Goal: Information Seeking & Learning: Learn about a topic

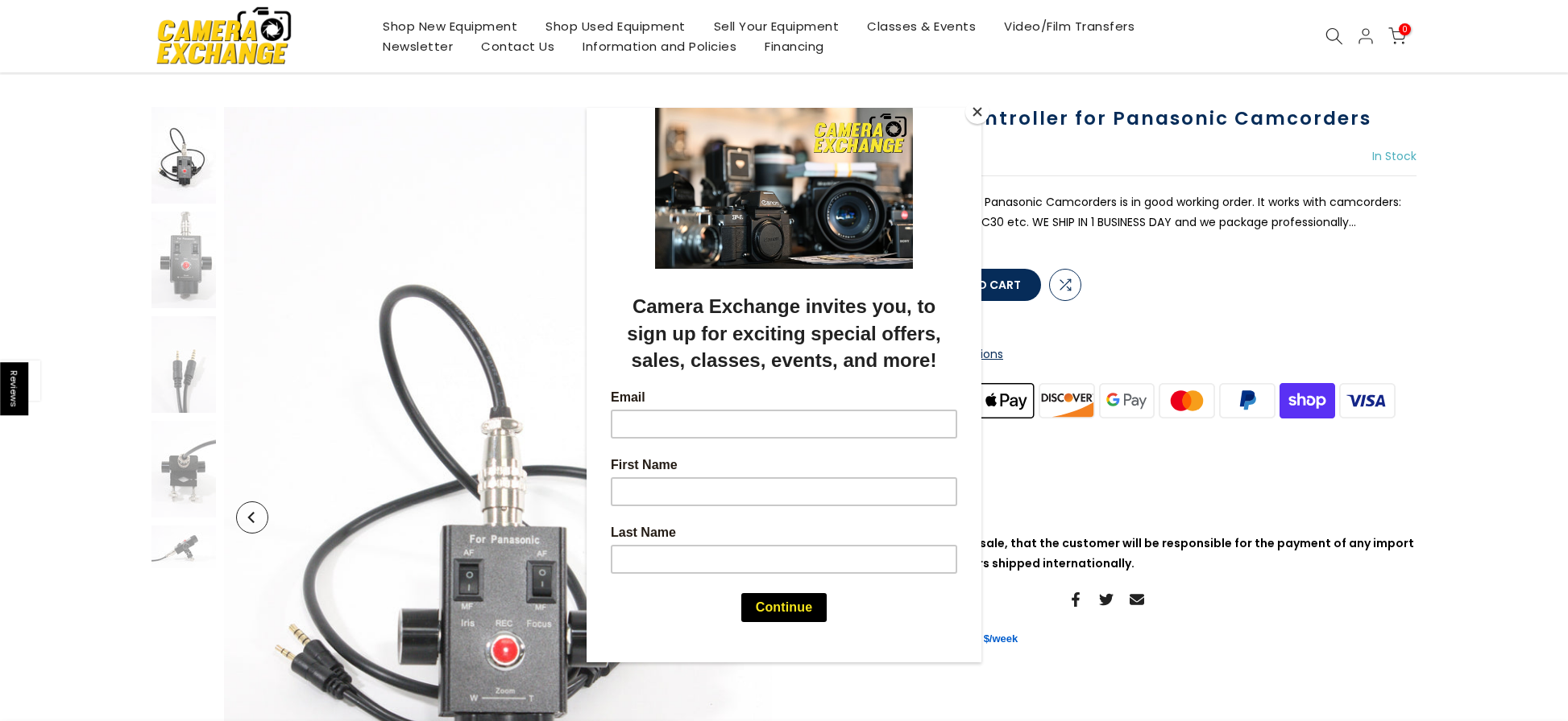
scroll to position [79, 0]
click at [1043, 164] on div at bounding box center [784, 360] width 1568 height 721
click at [1420, 120] on div at bounding box center [784, 360] width 1568 height 721
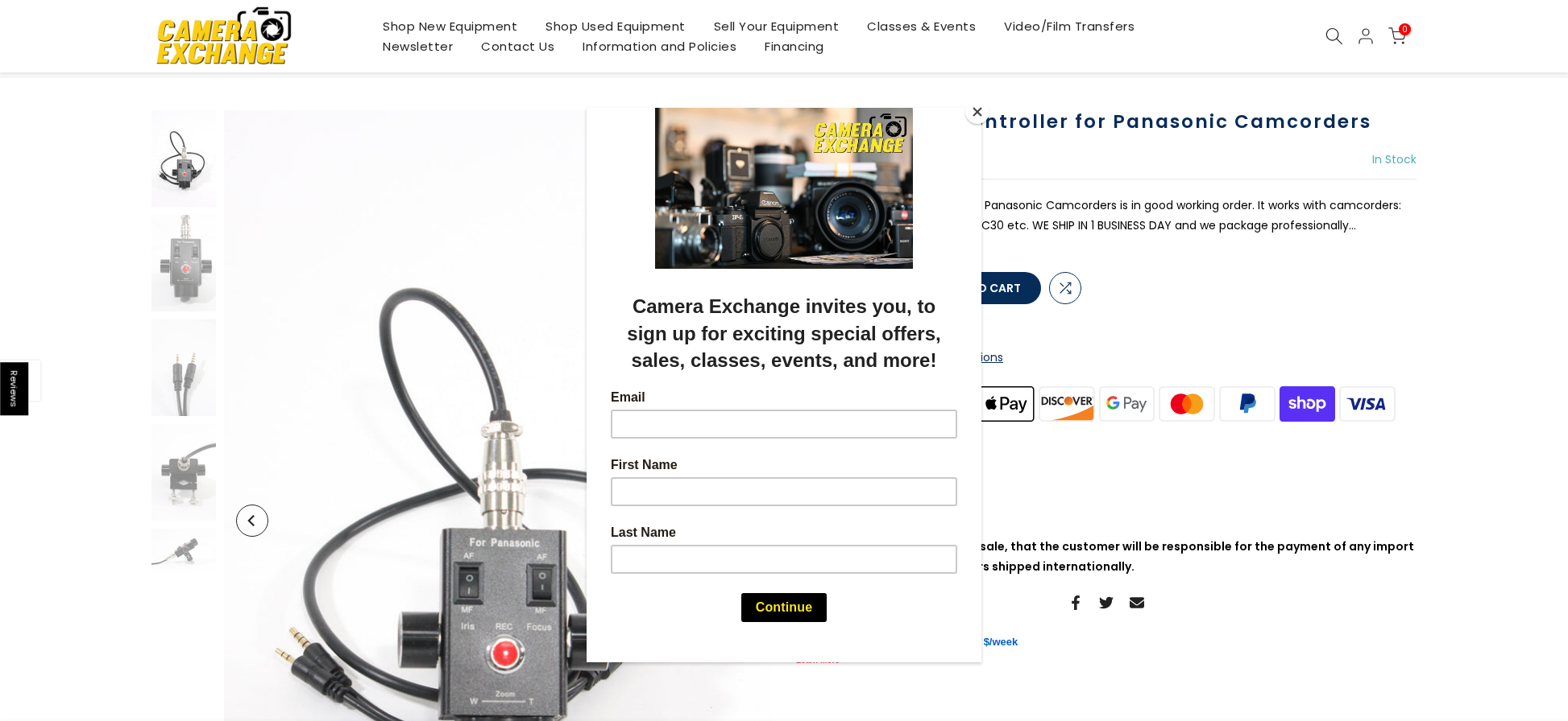
scroll to position [80, 0]
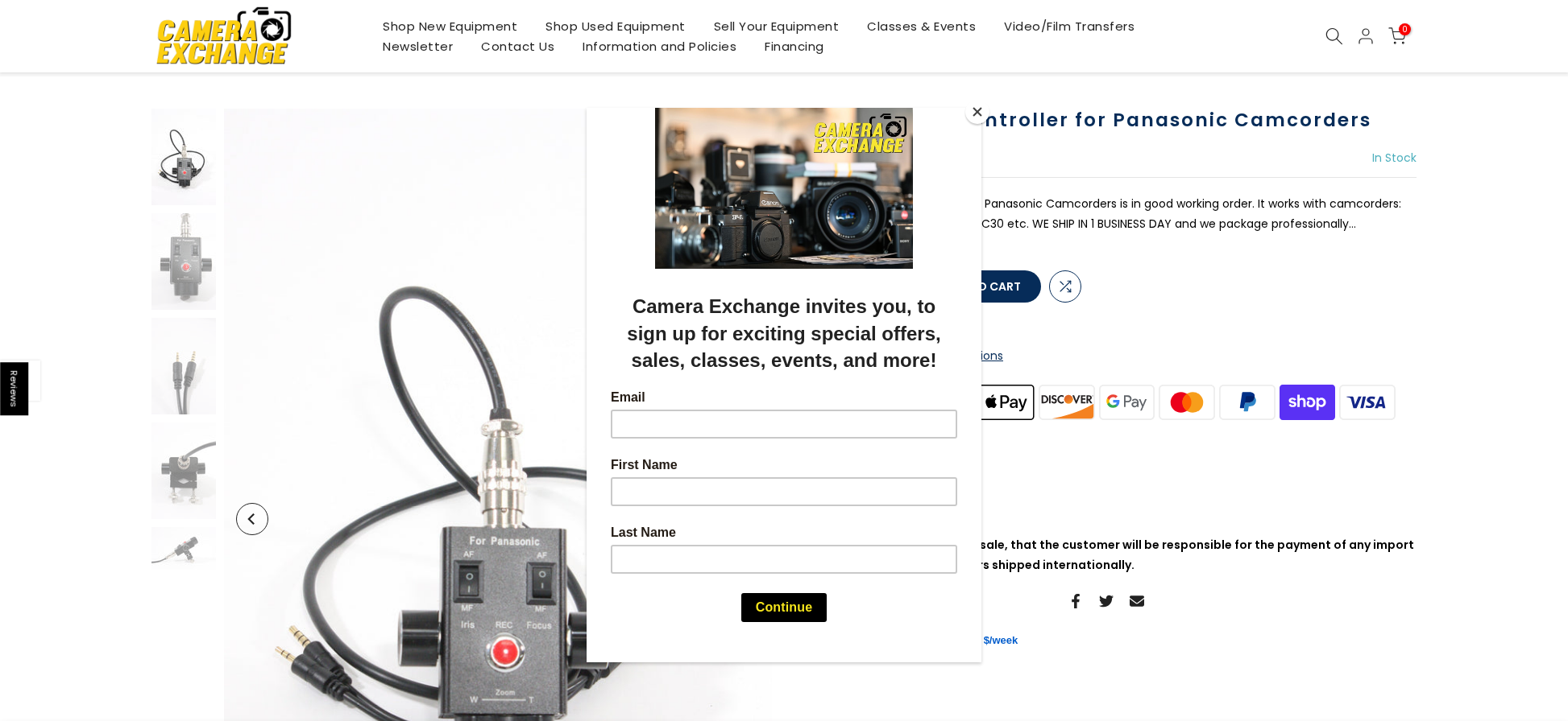
drag, startPoint x: 1364, startPoint y: 120, endPoint x: 1030, endPoint y: 120, distance: 334.0
click at [1030, 120] on div at bounding box center [784, 360] width 1568 height 721
click at [980, 111] on button "Close" at bounding box center [977, 112] width 24 height 24
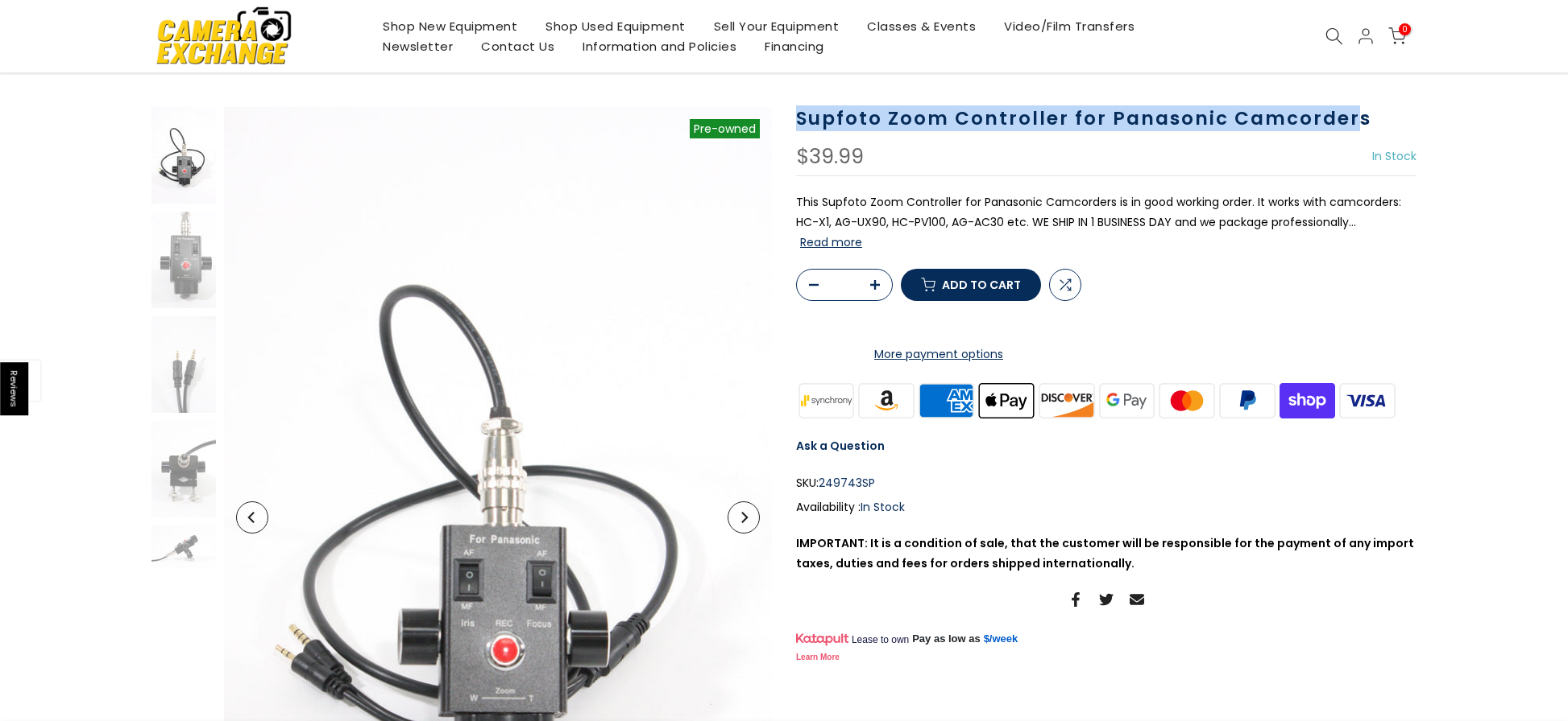
scroll to position [79, 0]
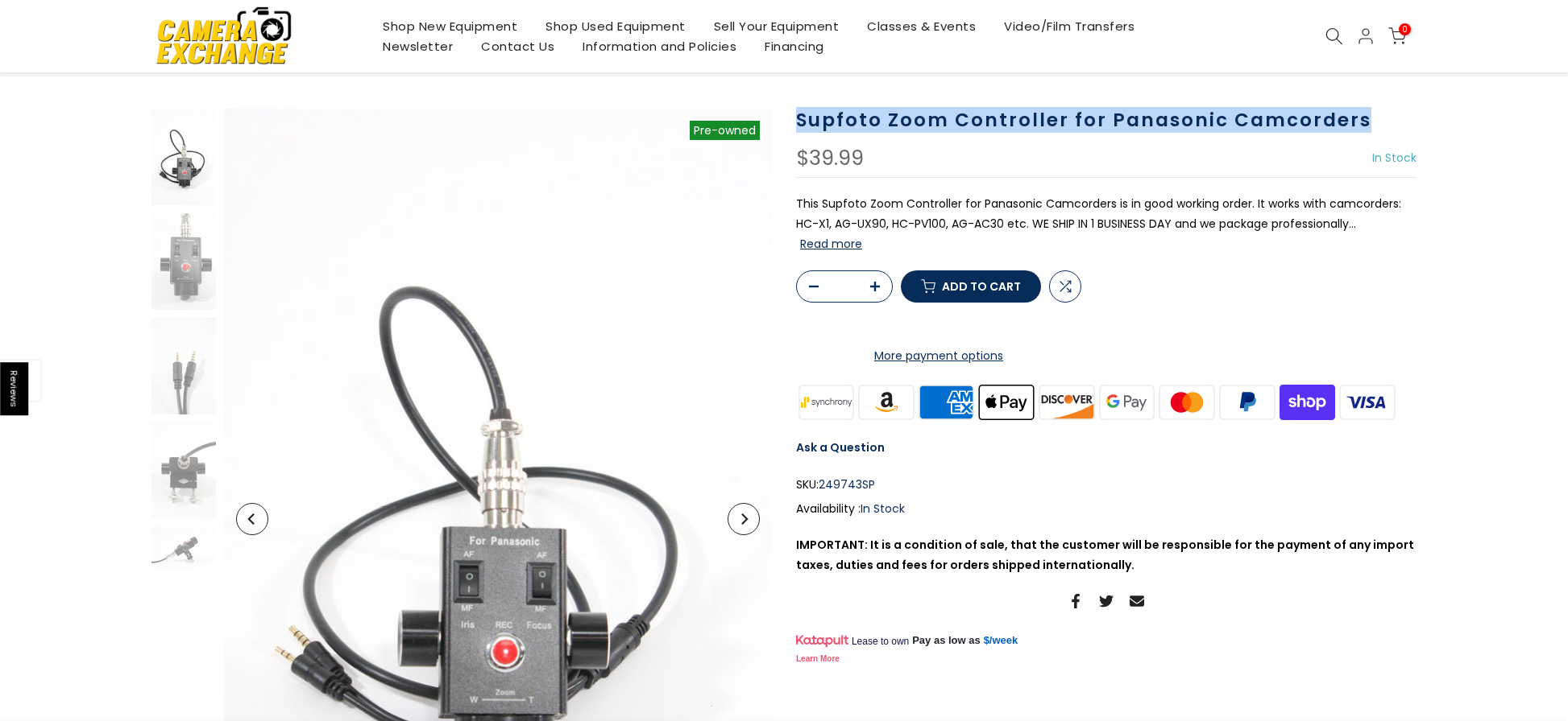
drag, startPoint x: 800, startPoint y: 120, endPoint x: 1364, endPoint y: 113, distance: 564.0
click at [1364, 113] on h1 "Supfoto Zoom Controller for Panasonic Camcorders" at bounding box center [1105, 120] width 621 height 23
copy h1 "Supfoto Zoom Controller for Panasonic Camcorders"
click at [1134, 170] on div "$39.99 In Stock Pre order Out of stock" at bounding box center [1105, 162] width 621 height 29
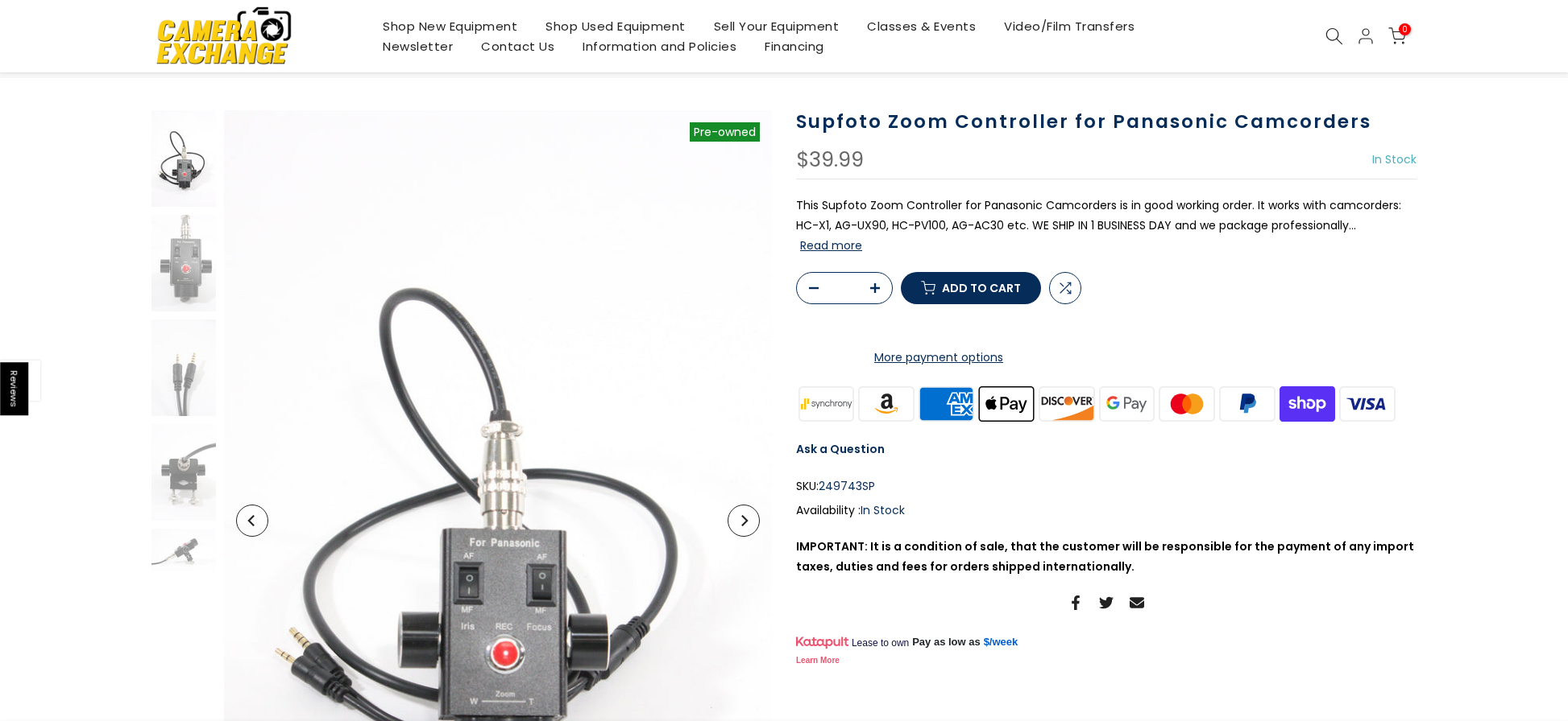
scroll to position [80, 0]
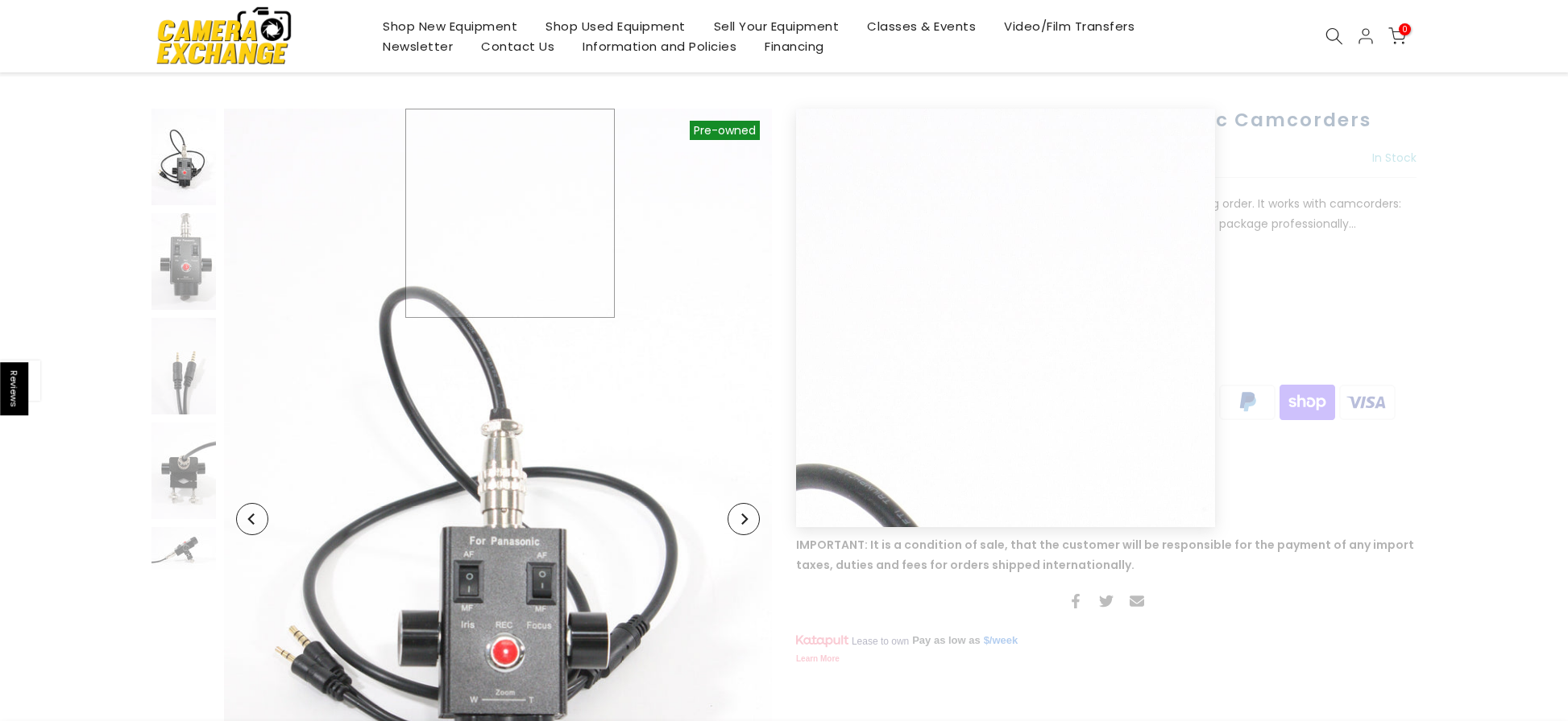
click at [510, 126] on img at bounding box center [498, 519] width 548 height 821
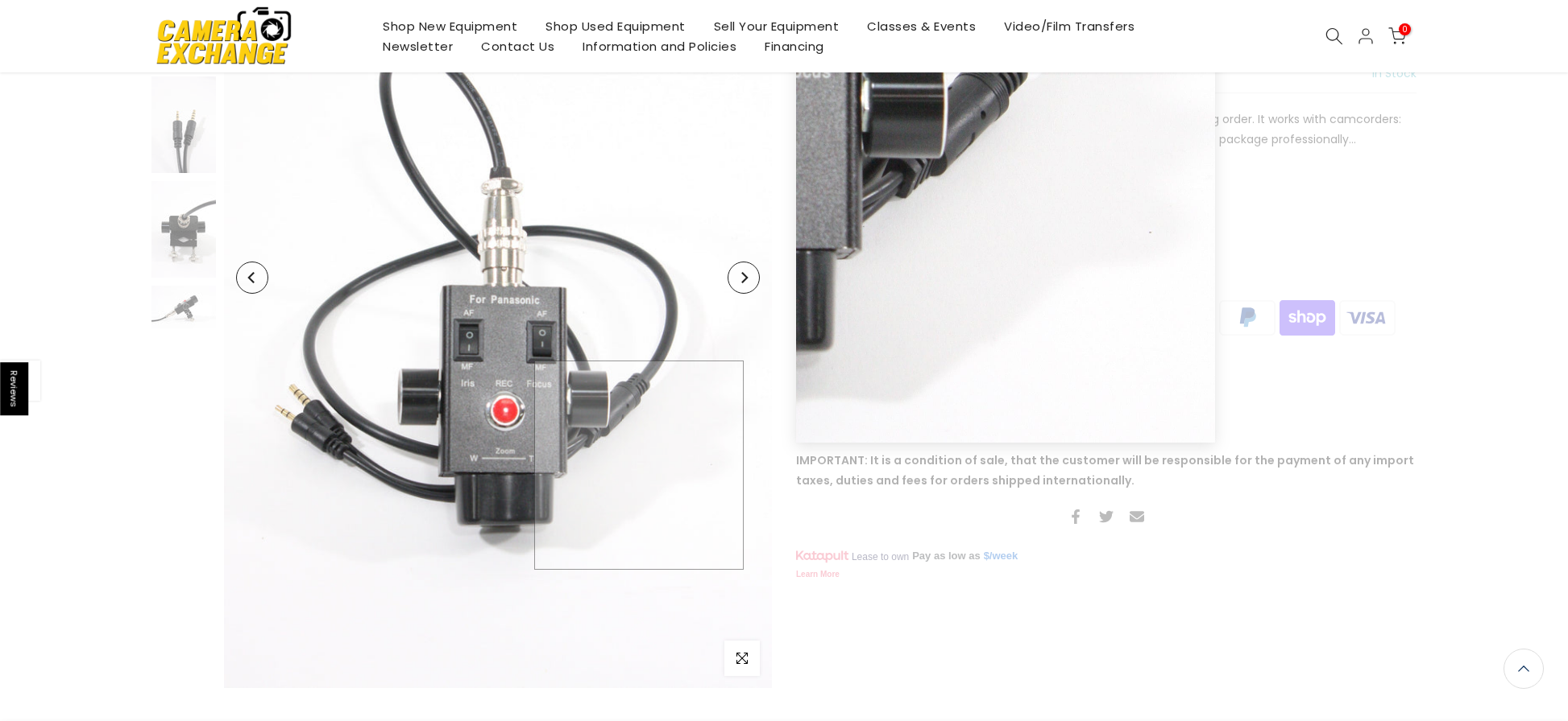
scroll to position [320, 0]
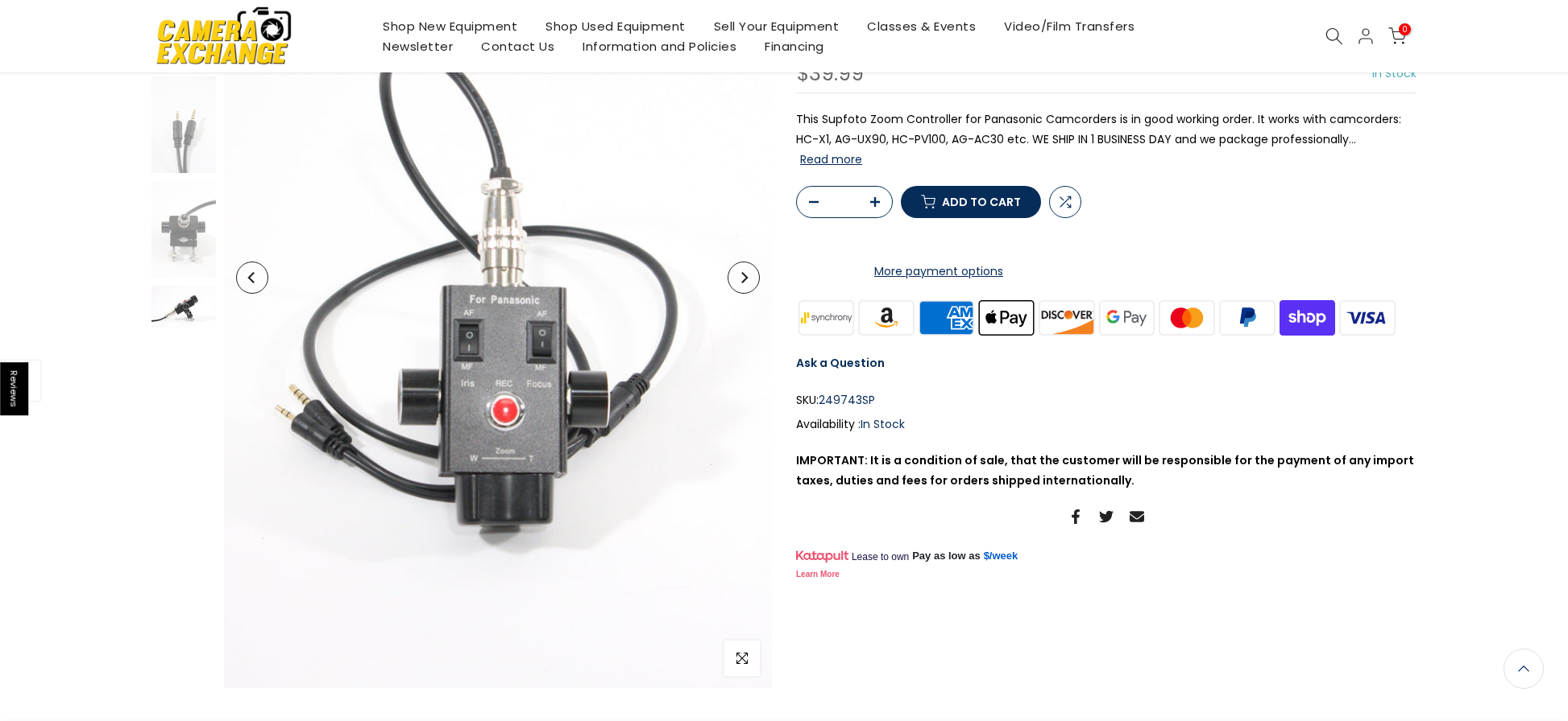
click at [184, 309] on img at bounding box center [184, 307] width 64 height 43
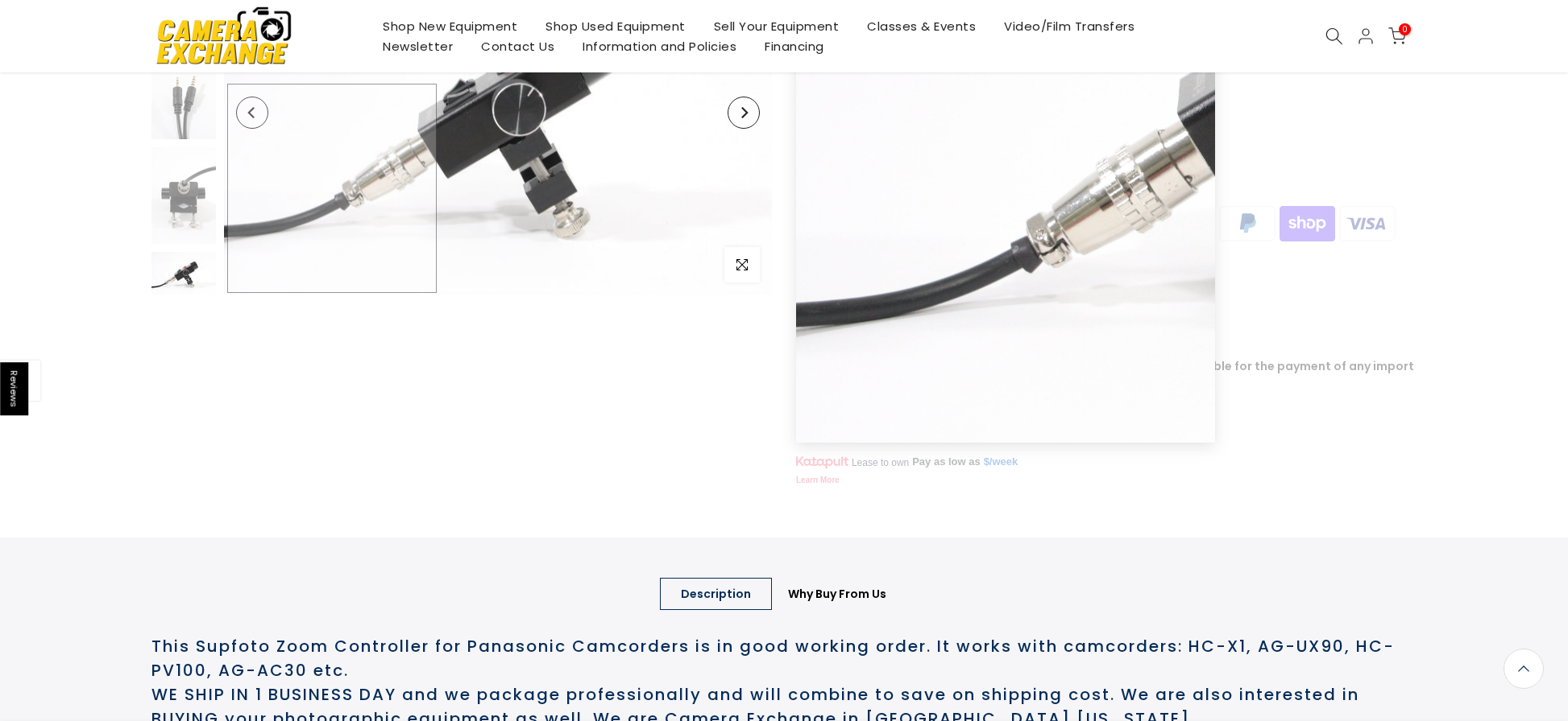
scroll to position [161, 0]
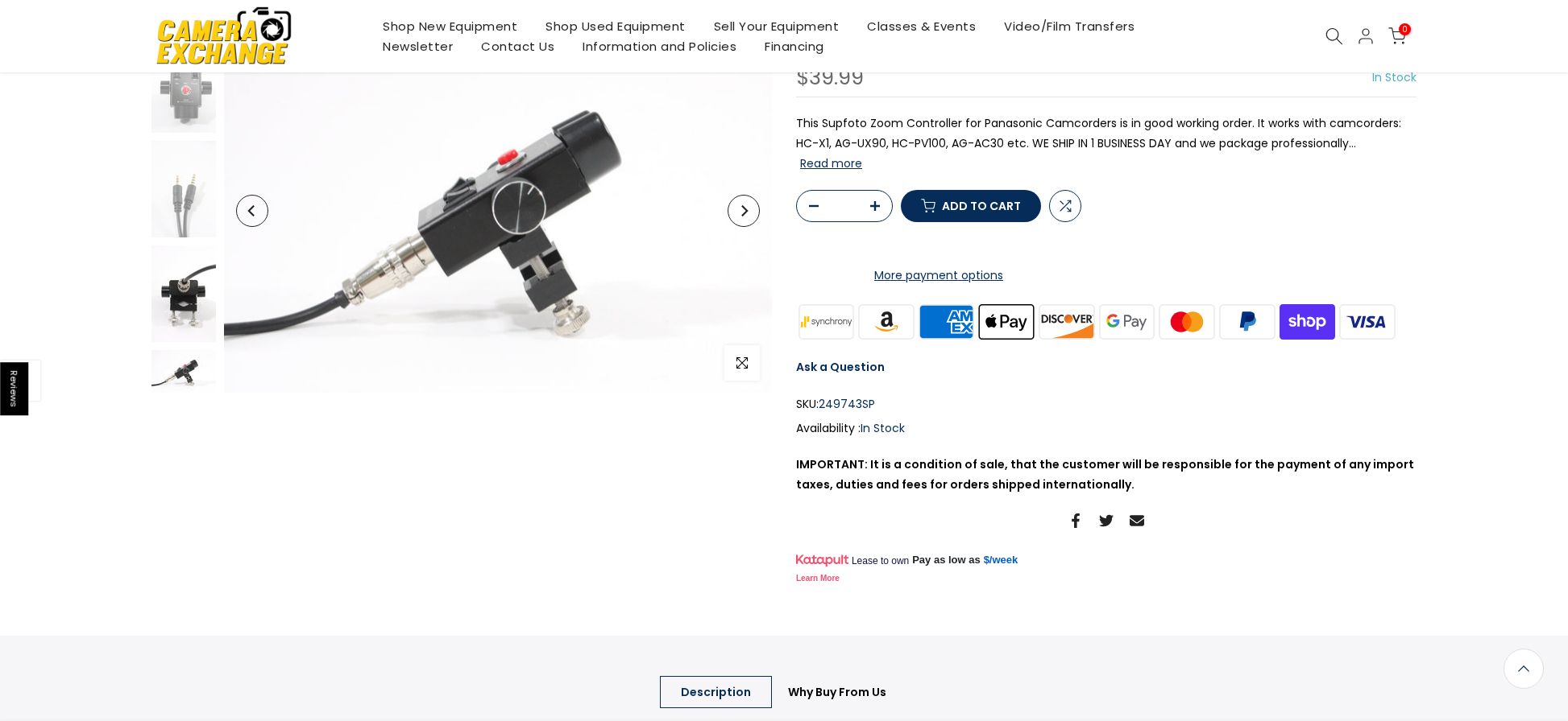
click at [194, 305] on img at bounding box center [184, 294] width 64 height 96
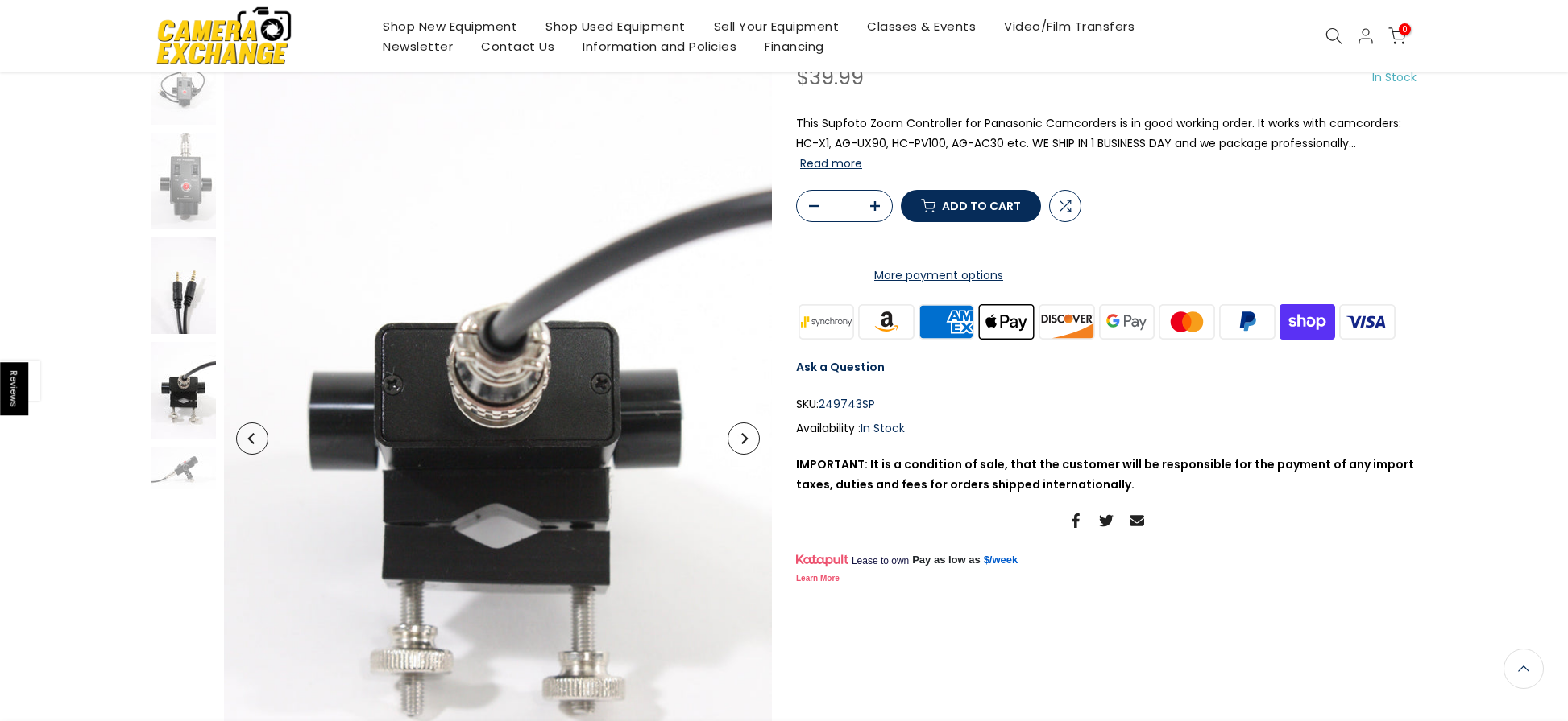
scroll to position [160, 0]
click at [190, 291] on img at bounding box center [184, 286] width 64 height 96
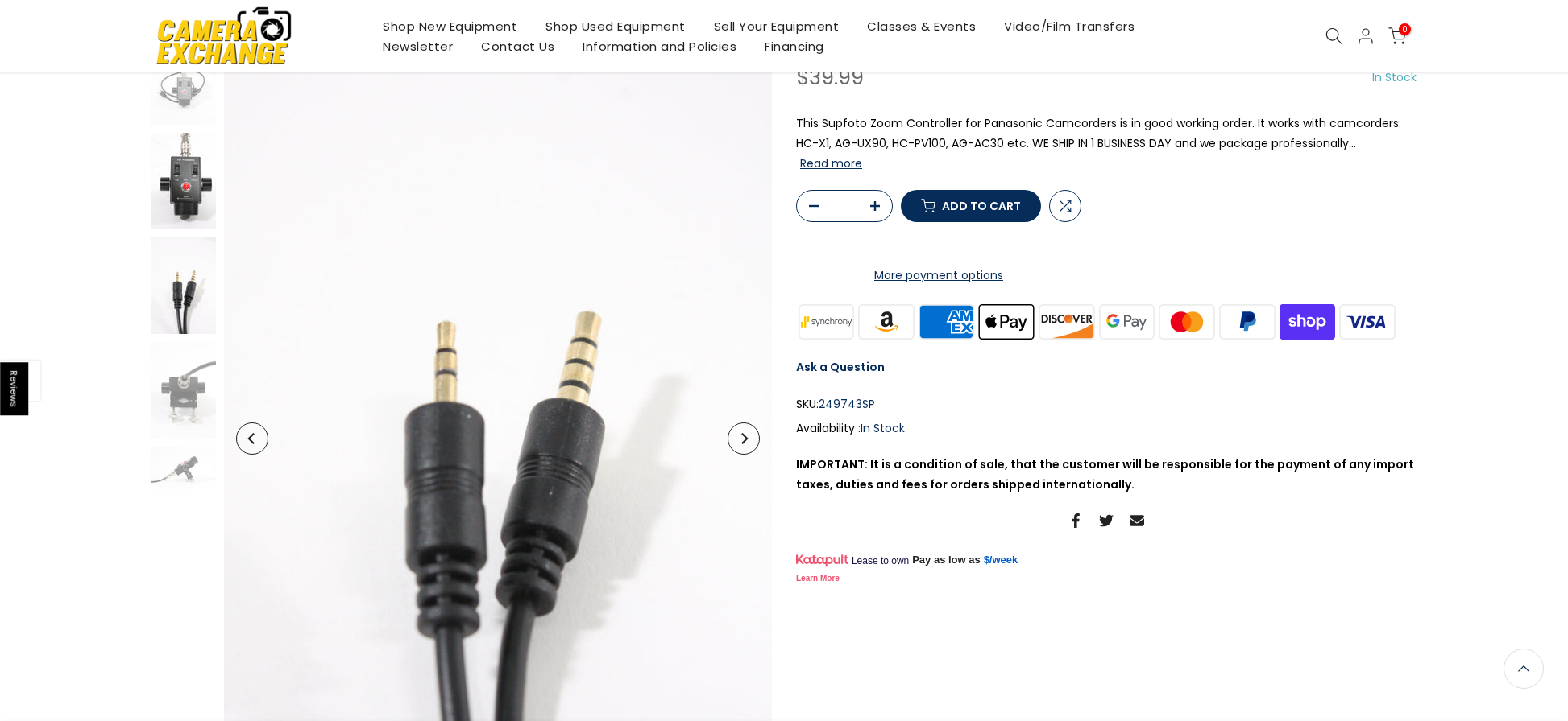
click at [201, 199] on img at bounding box center [184, 181] width 64 height 96
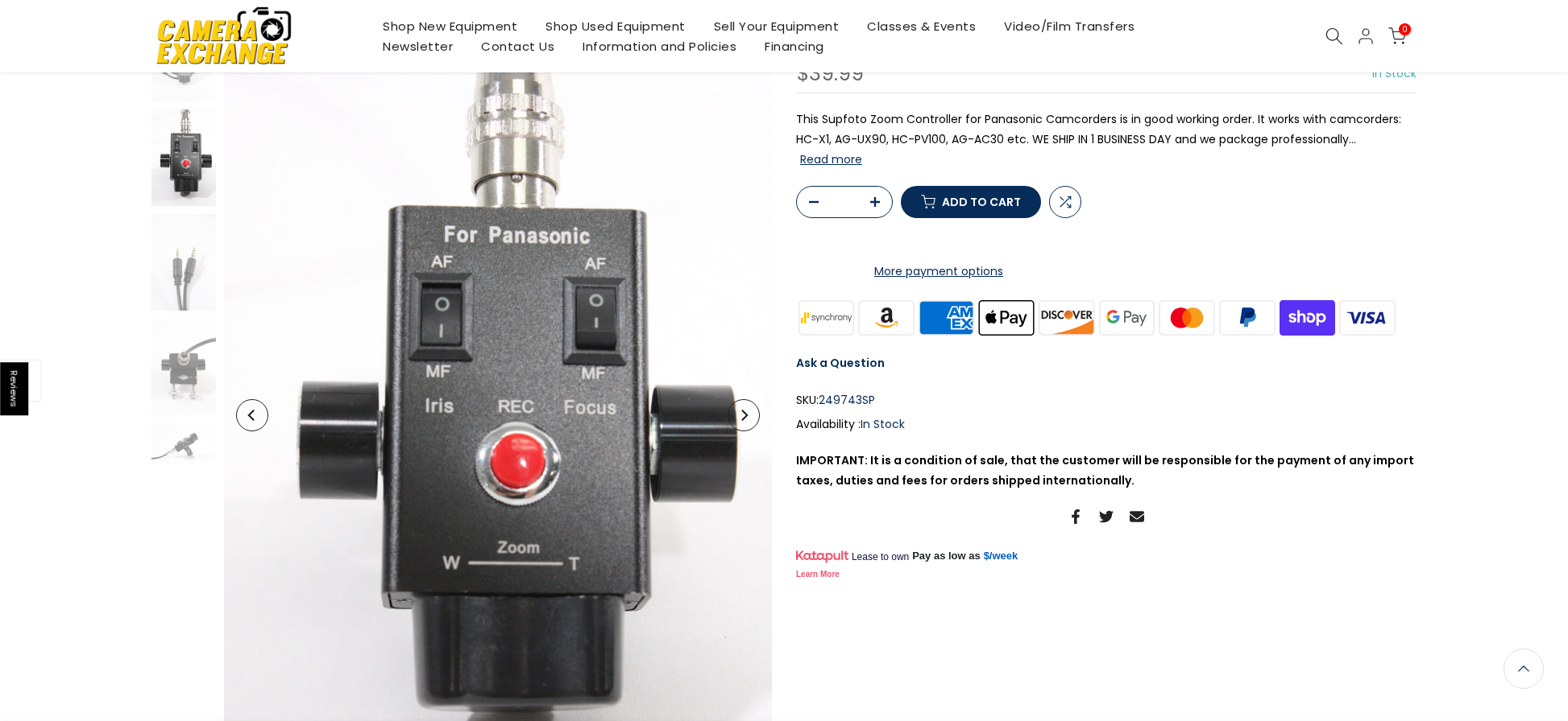
scroll to position [0, 0]
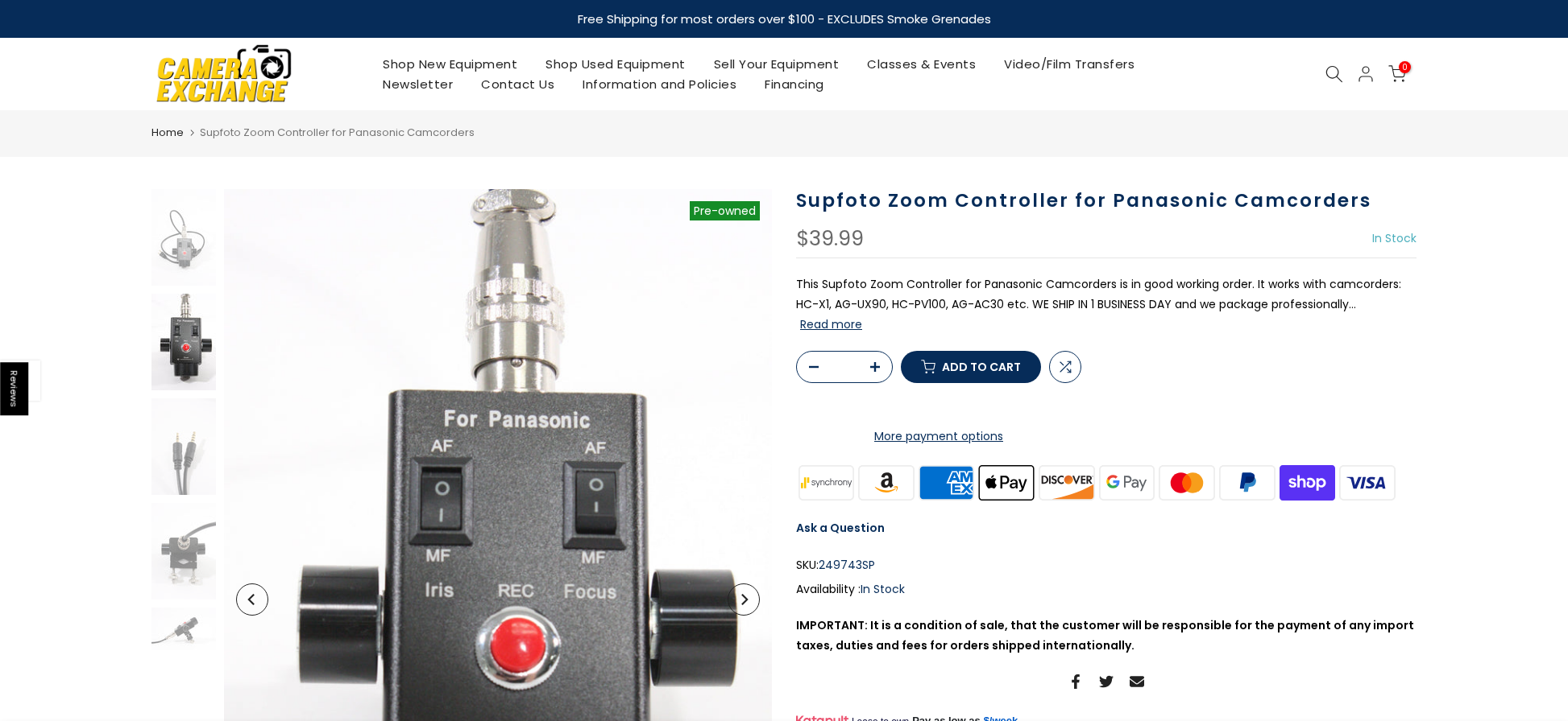
click at [1028, 237] on div "$39.99 In Stock Pre order Out of stock" at bounding box center [1105, 243] width 621 height 29
click at [954, 216] on div "Supfoto Zoom Controller for Panasonic Camcorders $39.99 In Stock Pre order Out …" at bounding box center [1105, 468] width 621 height 559
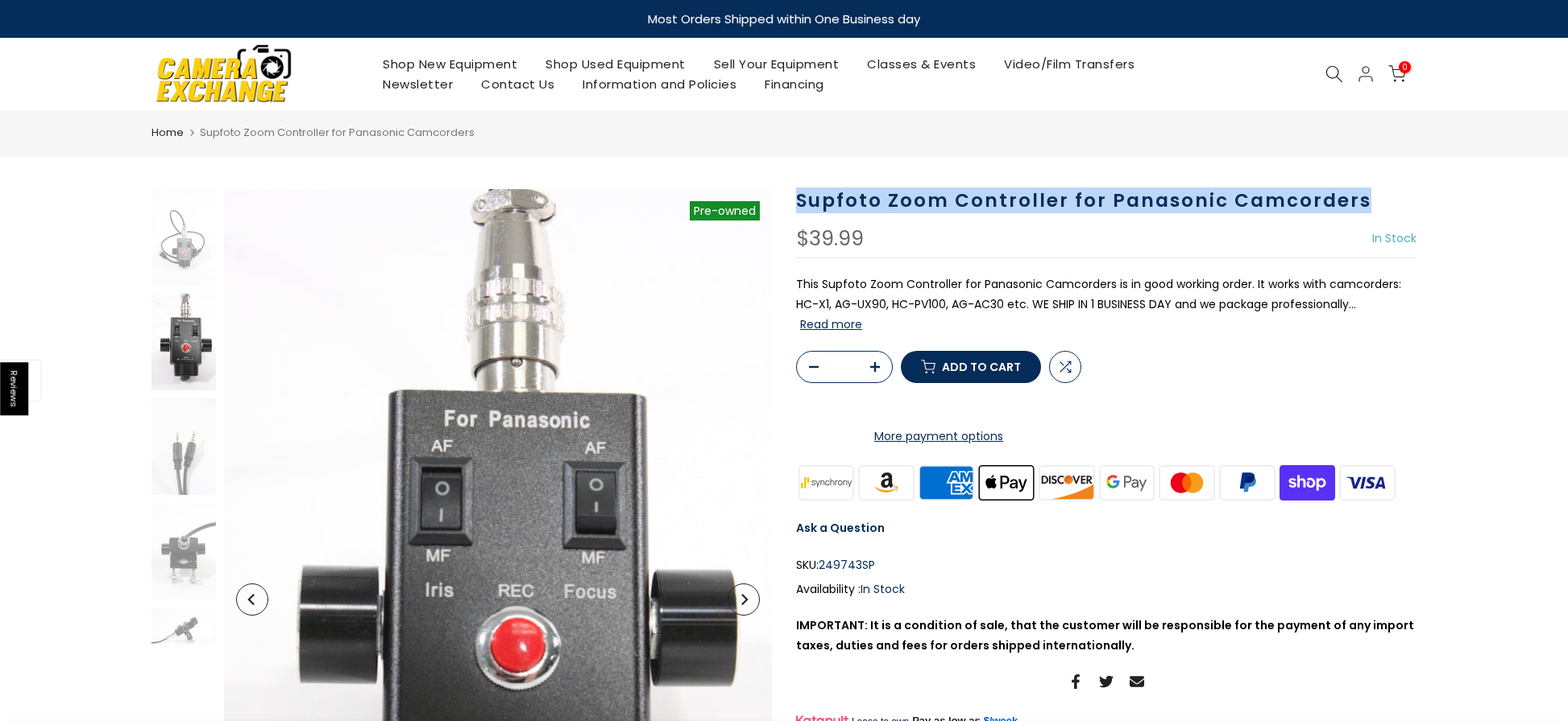
drag, startPoint x: 794, startPoint y: 197, endPoint x: 1374, endPoint y: 195, distance: 580.0
click at [1374, 195] on div "Supfoto Zoom Controller for Panasonic Camcorders $39.99 In Stock Pre order Out …" at bounding box center [1106, 600] width 645 height 821
copy h1 "Supfoto Zoom Controller for Panasonic Camcorders"
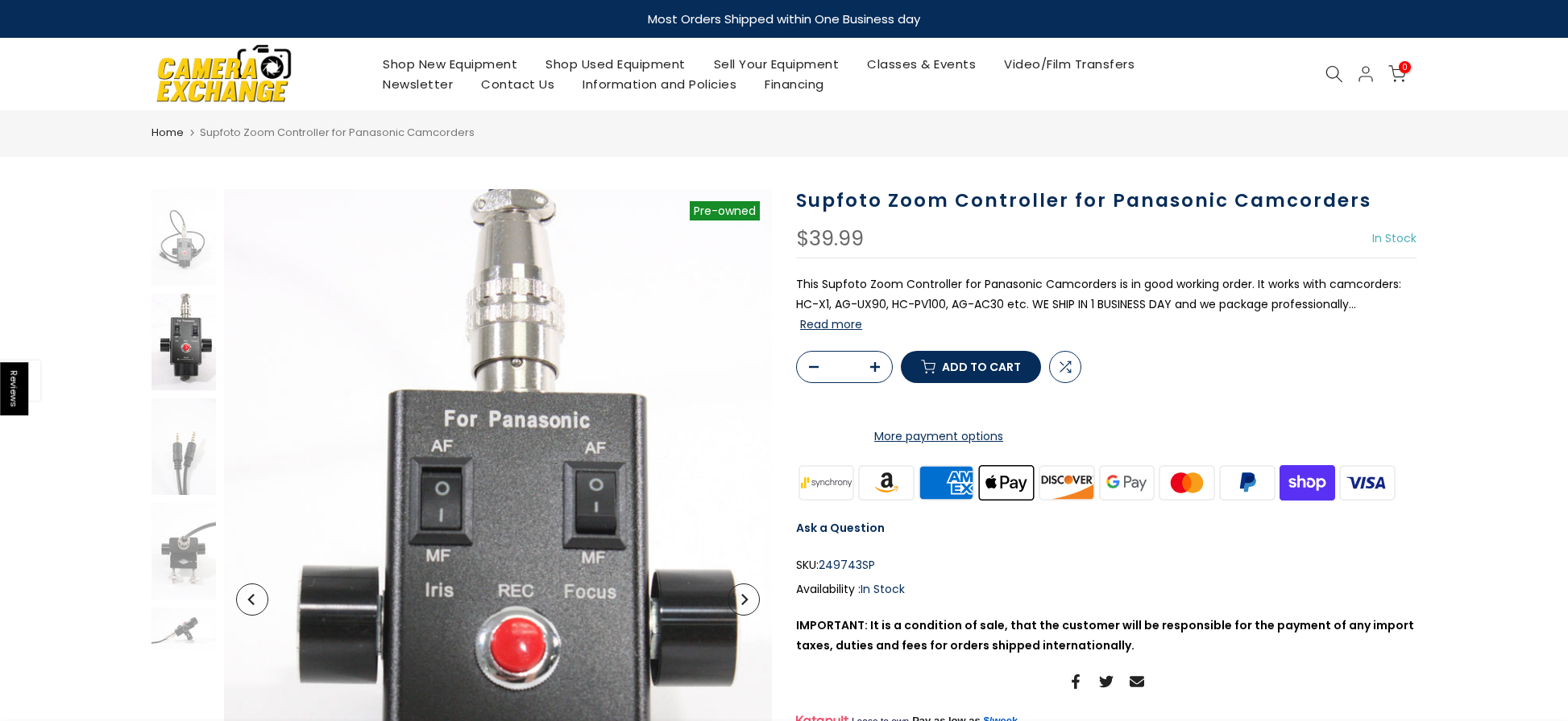
click at [662, 121] on div "Home Supfoto Zoom Controller for Panasonic Camcorders" at bounding box center [784, 134] width 1568 height 46
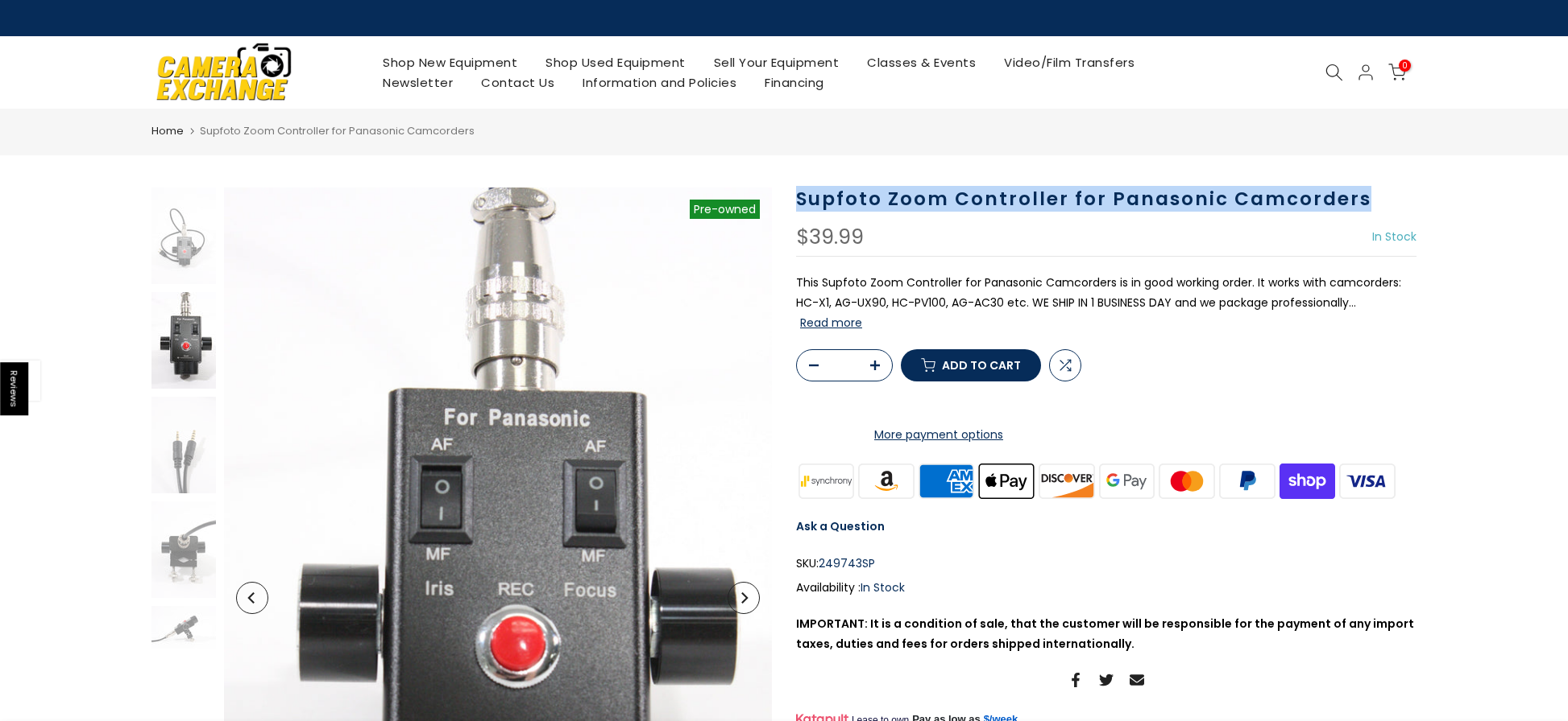
drag, startPoint x: 796, startPoint y: 208, endPoint x: 1390, endPoint y: 200, distance: 594.1
click at [1390, 200] on h1 "Supfoto Zoom Controller for Panasonic Camcorders" at bounding box center [1105, 199] width 621 height 23
copy h1 "Supfoto Zoom Controller for Panasonic Camcorders"
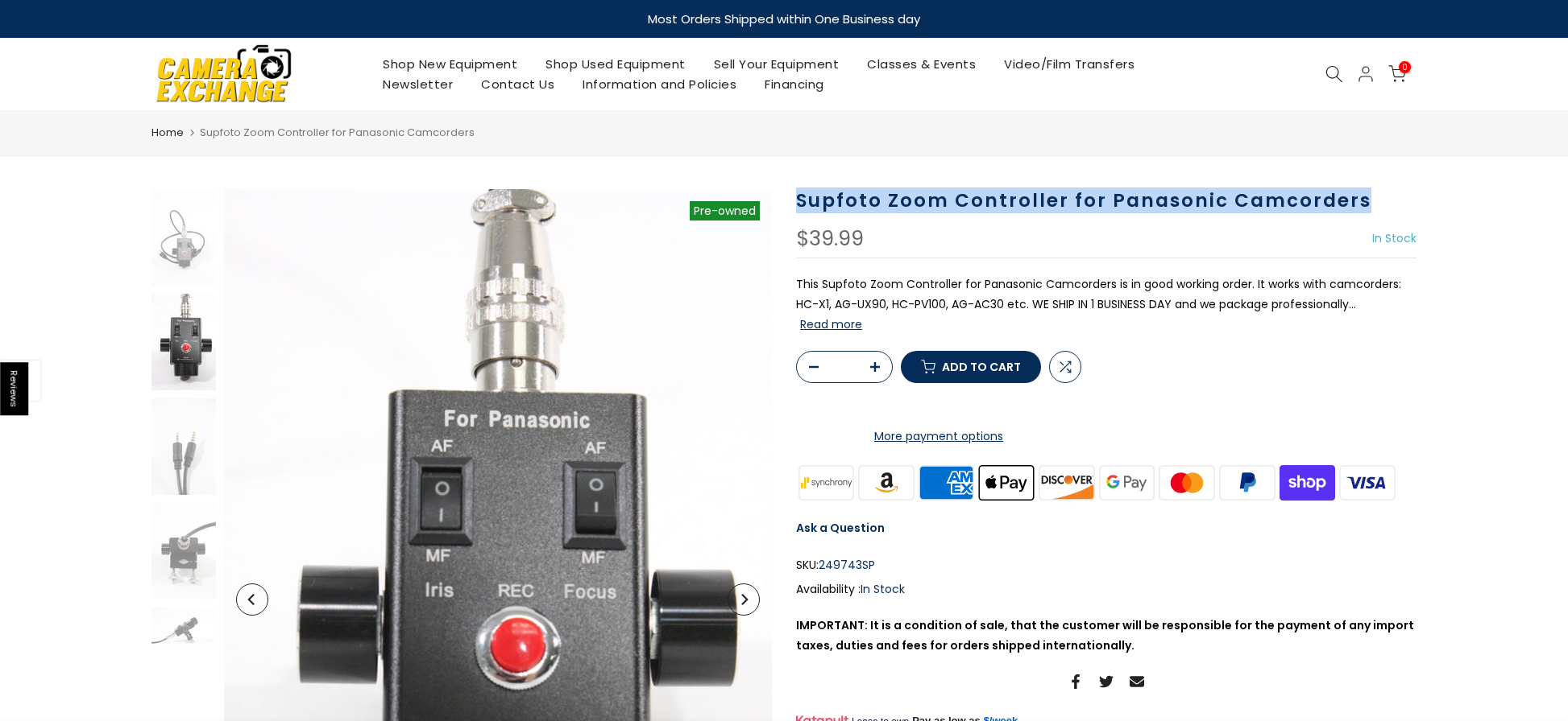
click at [1456, 158] on main "Home Supfoto Zoom Controller for Panasonic Camcorders Sold out Pre order Pre-ow…" at bounding box center [784, 722] width 1568 height 1222
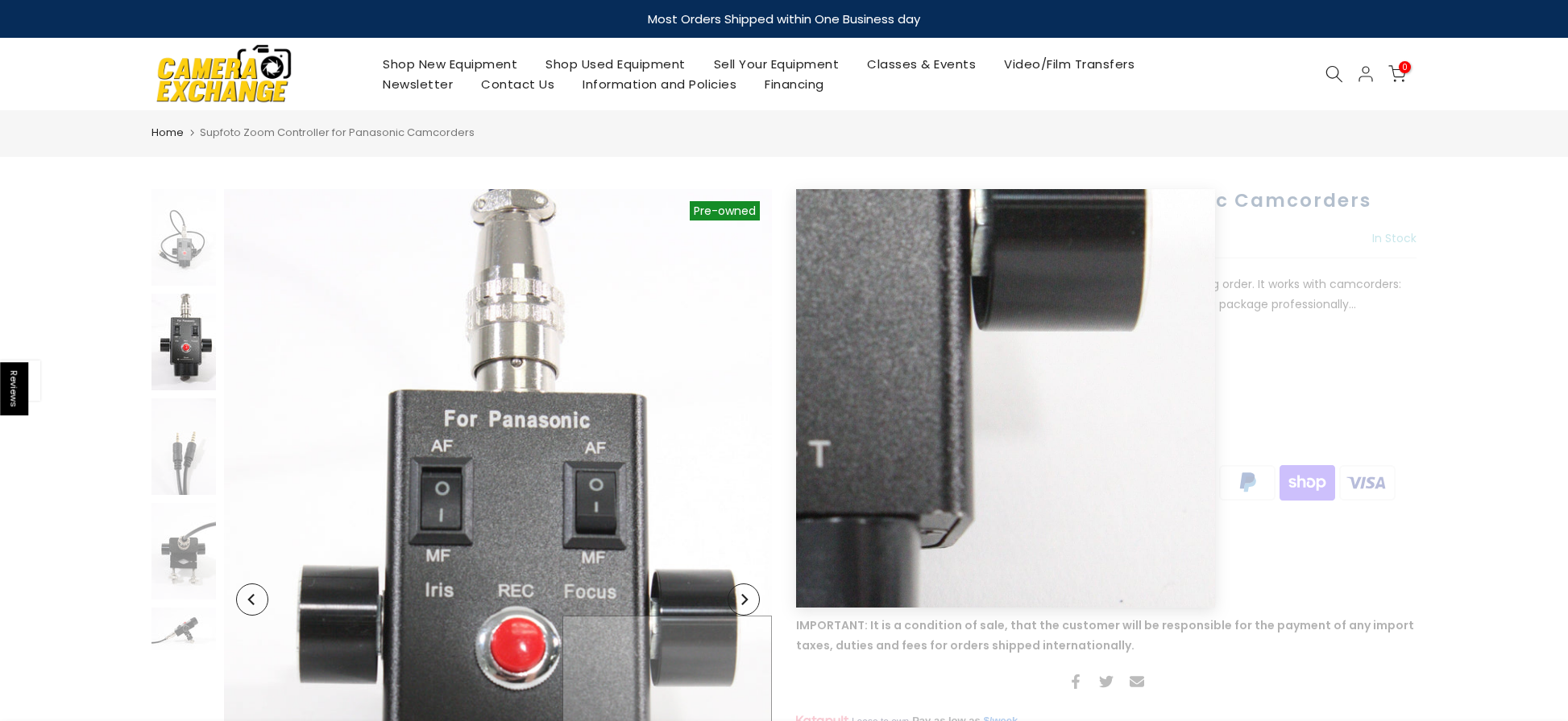
click at [671, 721] on html "Reviews Skip to content Free Shipping for most orders over $100 - EXCLUDES Smok…" at bounding box center [784, 360] width 1568 height 721
